Goal: Find contact information: Find contact information

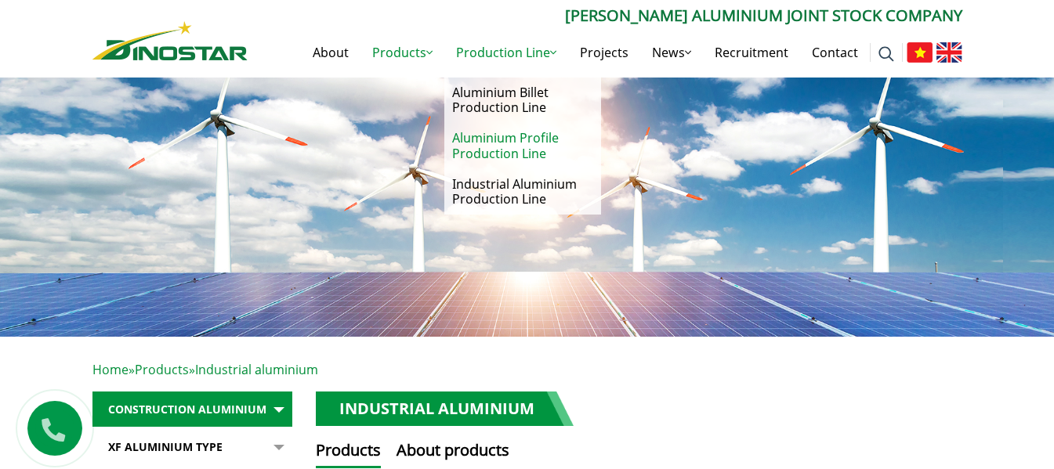
click at [534, 149] on link "Aluminium Profile Production Line" at bounding box center [522, 145] width 157 height 45
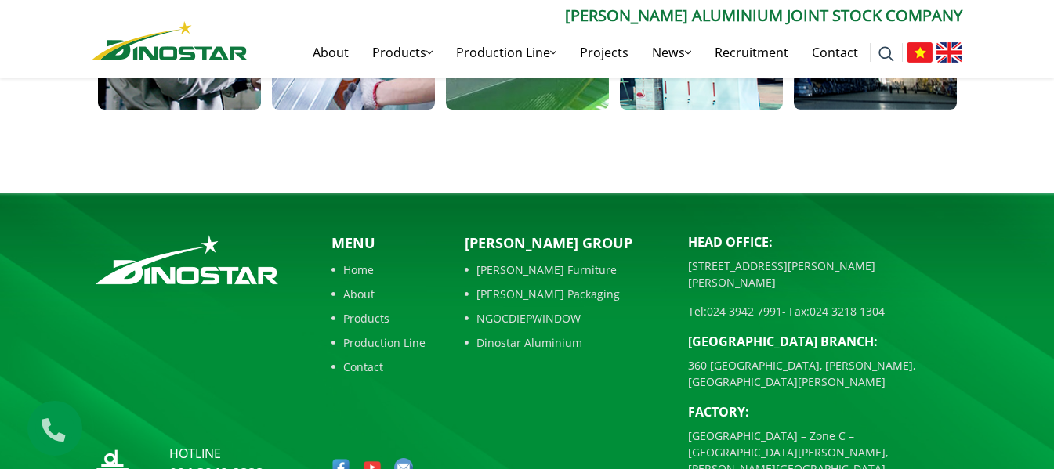
scroll to position [1357, 0]
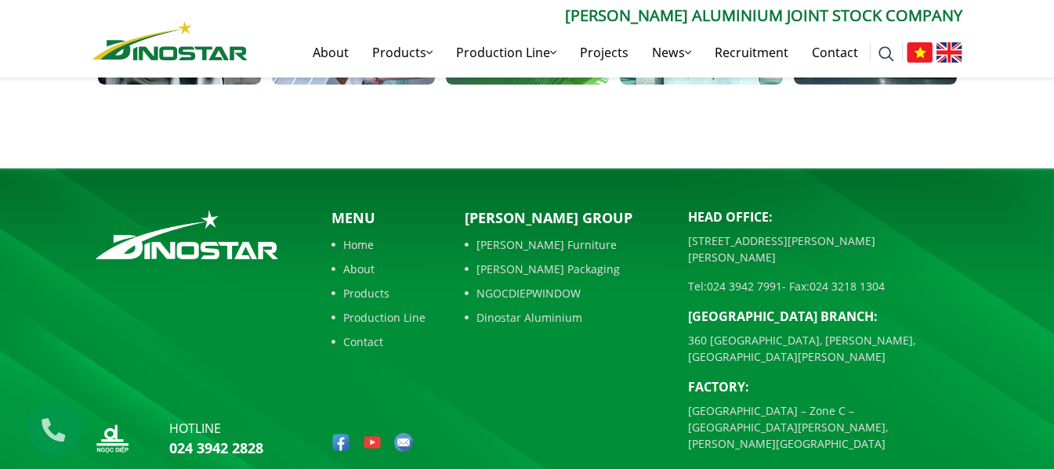
click at [405, 433] on img at bounding box center [403, 442] width 19 height 19
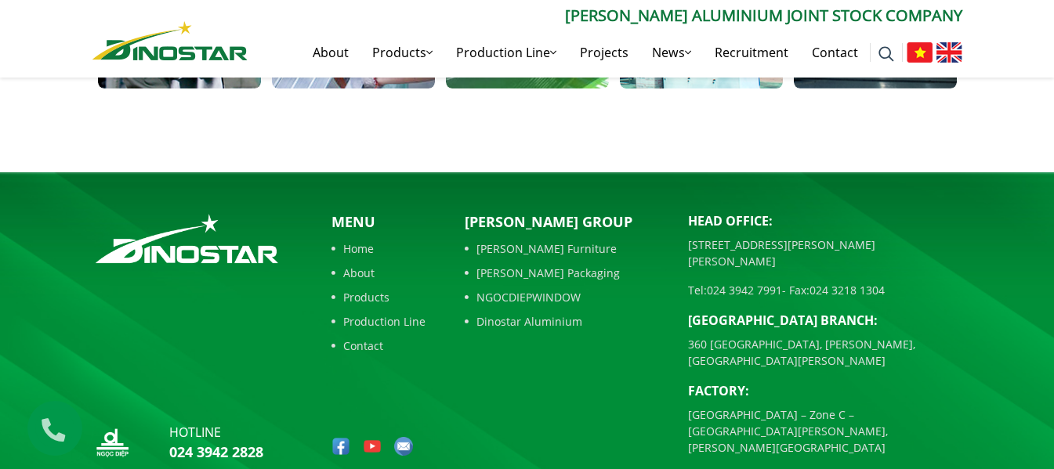
scroll to position [1357, 0]
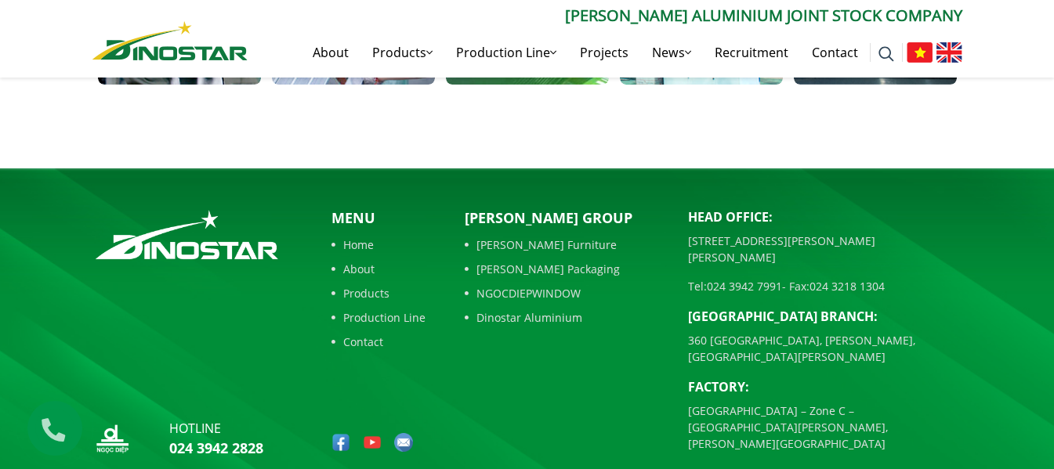
click at [372, 334] on link "Contact" at bounding box center [378, 342] width 94 height 16
click at [368, 334] on link "Contact" at bounding box center [378, 342] width 94 height 16
click at [847, 53] on link "Contact" at bounding box center [835, 52] width 70 height 50
